Goal: Complete application form: Complete application form

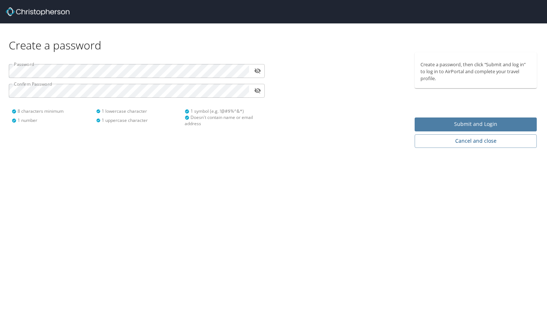
click at [484, 123] on span "Submit and Login" at bounding box center [476, 124] width 111 height 9
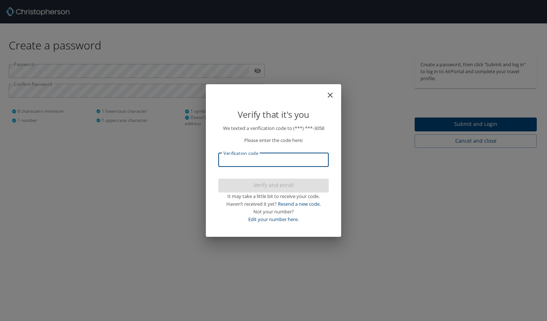
click at [293, 156] on input "Verification code" at bounding box center [273, 160] width 111 height 14
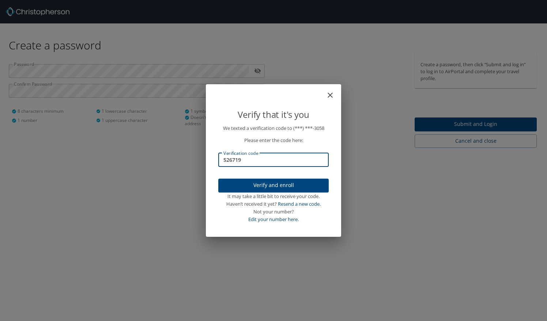
type input "526719"
click at [281, 184] on span "Verify and enroll" at bounding box center [273, 185] width 99 height 9
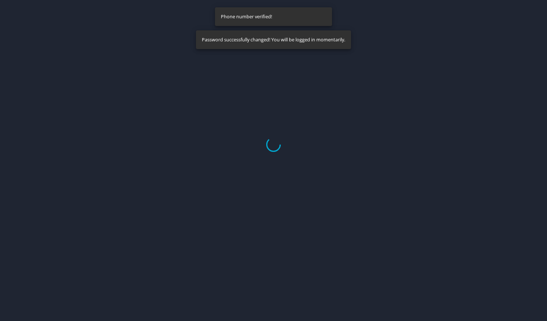
select select "US"
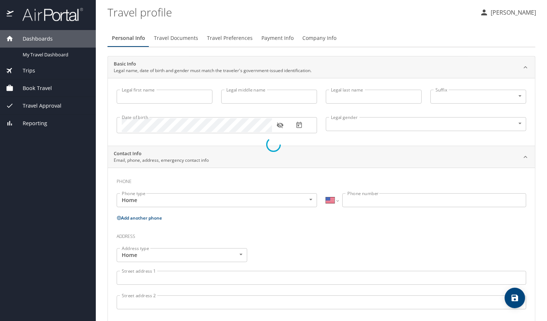
type input "[PERSON_NAME]"
type input "[DEMOGRAPHIC_DATA]"
select select "US"
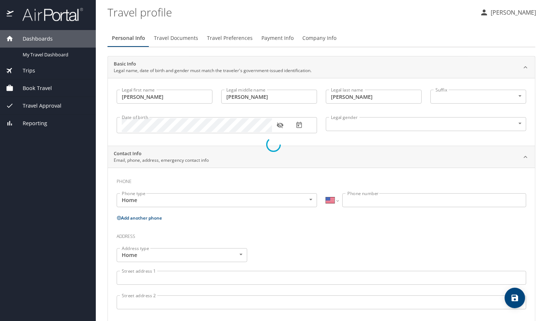
select select "US"
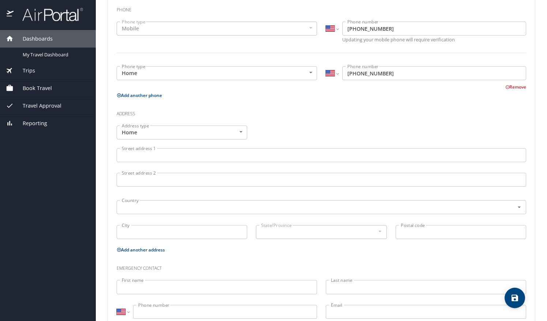
scroll to position [172, 0]
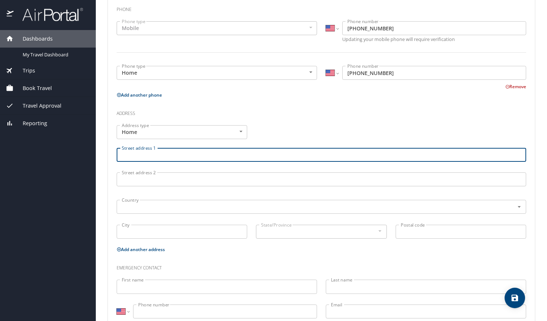
click at [207, 157] on input "Street address 1" at bounding box center [322, 155] width 410 height 14
type input "[STREET_ADDRESS]"
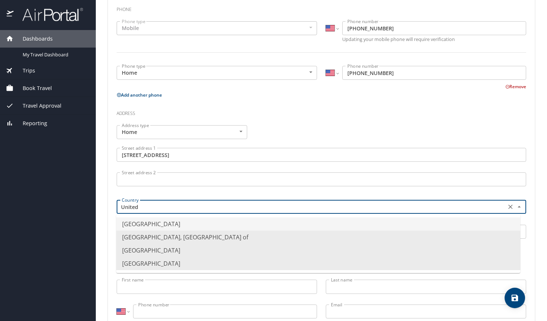
click at [195, 225] on li "[GEOGRAPHIC_DATA]" at bounding box center [318, 223] width 404 height 13
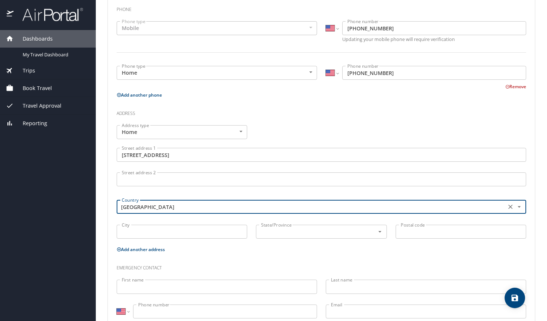
type input "[GEOGRAPHIC_DATA]"
click at [178, 231] on input "City" at bounding box center [182, 232] width 131 height 14
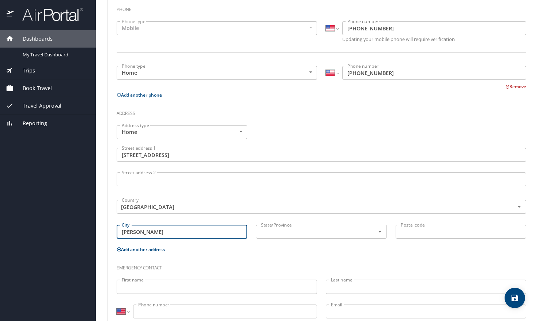
type input "[PERSON_NAME]"
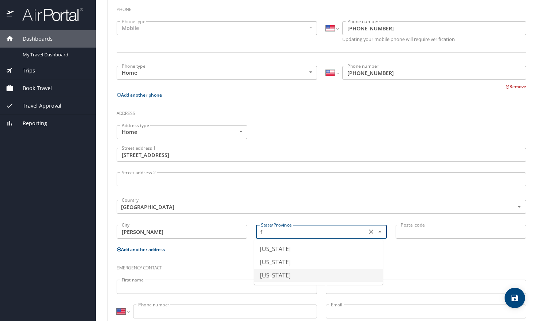
click at [296, 274] on li "[US_STATE]" at bounding box center [318, 275] width 129 height 13
type input "[US_STATE]"
click at [426, 233] on input "Postal code" at bounding box center [461, 232] width 131 height 14
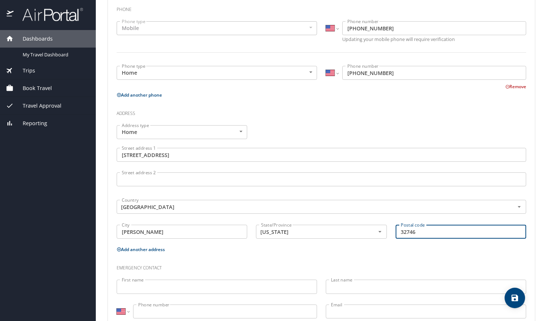
scroll to position [192, 0]
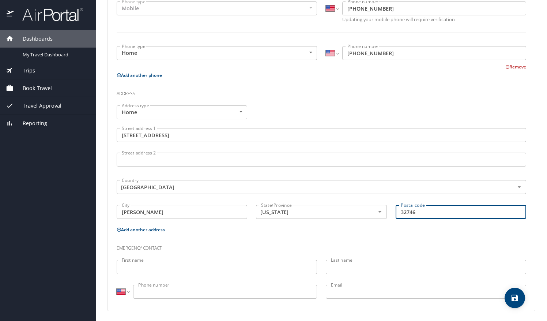
type input "32746"
click at [240, 262] on input "First name" at bounding box center [217, 267] width 201 height 14
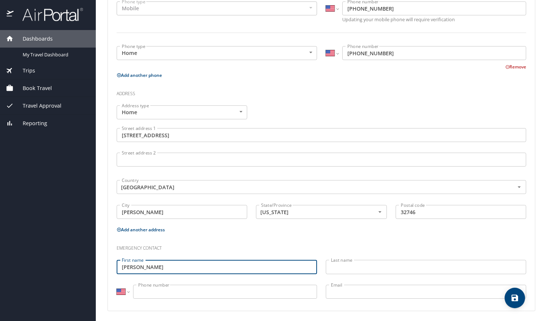
type input "[PERSON_NAME]"
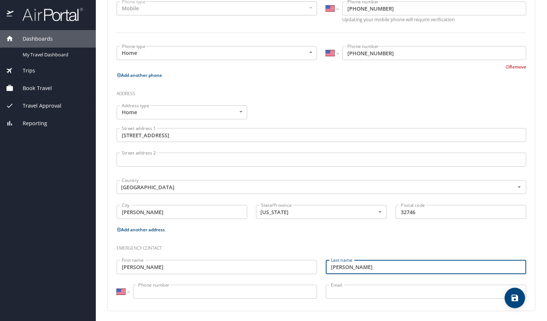
type input "[PERSON_NAME]"
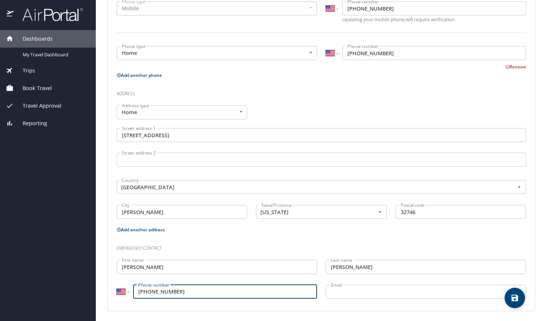
type input "[PHONE_NUMBER]"
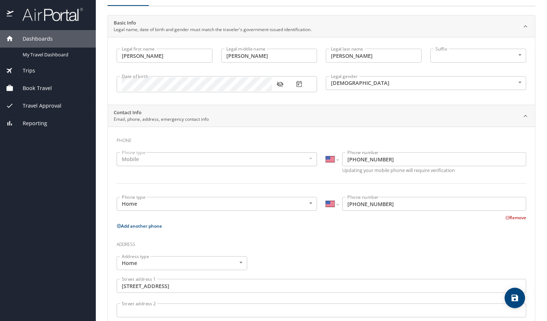
scroll to position [0, 0]
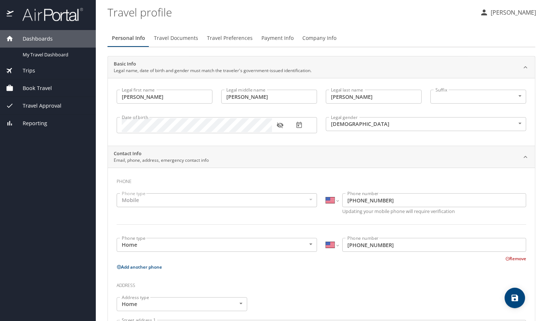
type input "[EMAIL_ADDRESS][DOMAIN_NAME]"
click at [163, 37] on span "Travel Documents" at bounding box center [176, 38] width 44 height 9
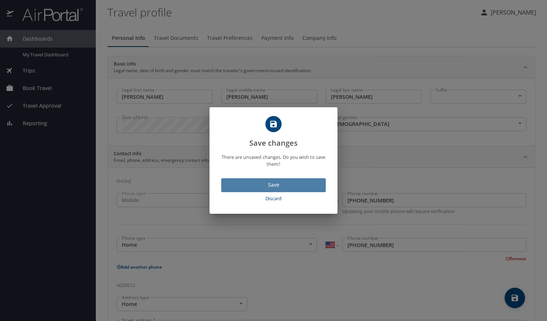
click at [274, 187] on span "Save" at bounding box center [273, 184] width 93 height 9
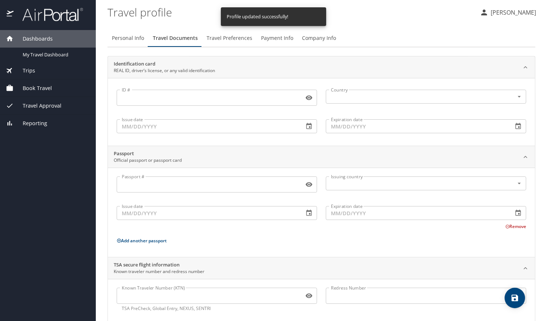
click at [223, 100] on input "ID #" at bounding box center [209, 98] width 184 height 14
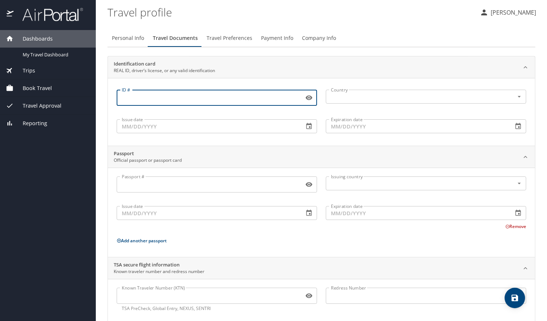
scroll to position [12, 0]
